Goal: Find specific page/section

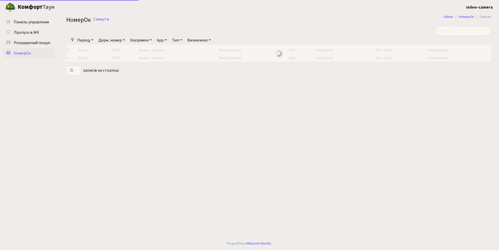
select select "25"
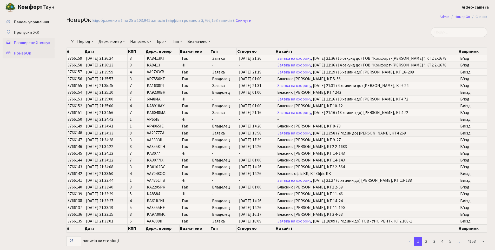
click at [31, 42] on span "Розширений пошук" at bounding box center [32, 43] width 36 height 6
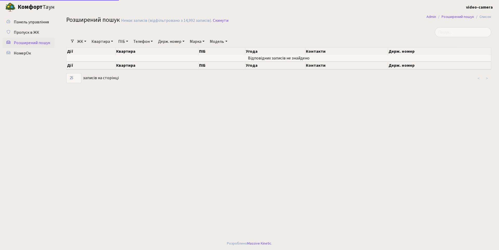
select select "25"
click at [103, 41] on link "Квартира" at bounding box center [102, 41] width 26 height 9
click at [104, 49] on input "text" at bounding box center [105, 52] width 30 height 10
type input "17-89"
